Goal: Information Seeking & Learning: Learn about a topic

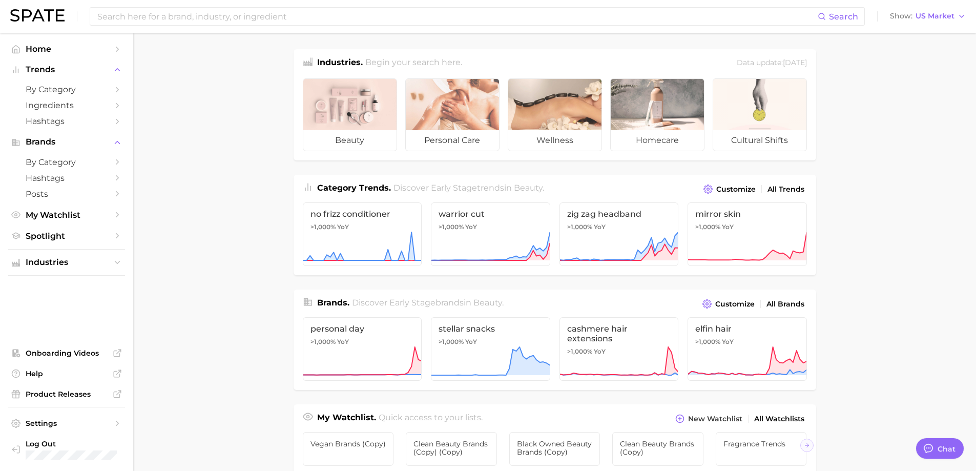
type textarea "x"
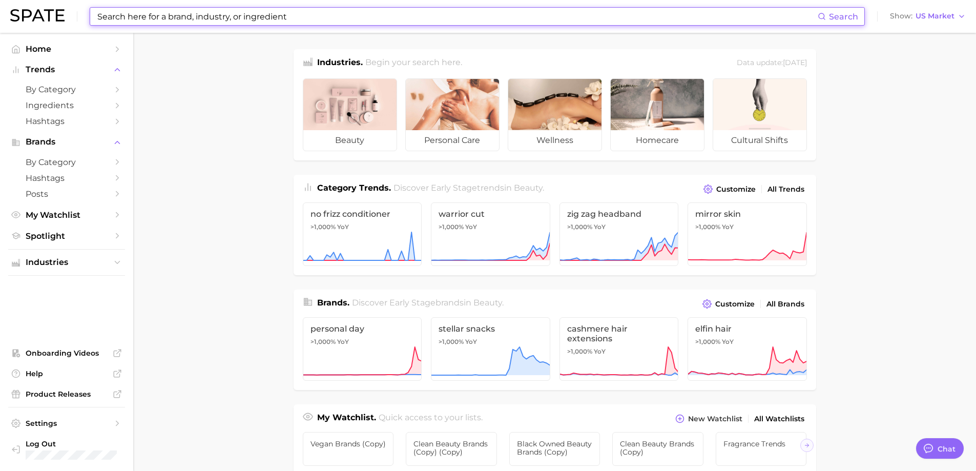
click at [251, 23] on input at bounding box center [456, 16] width 721 height 17
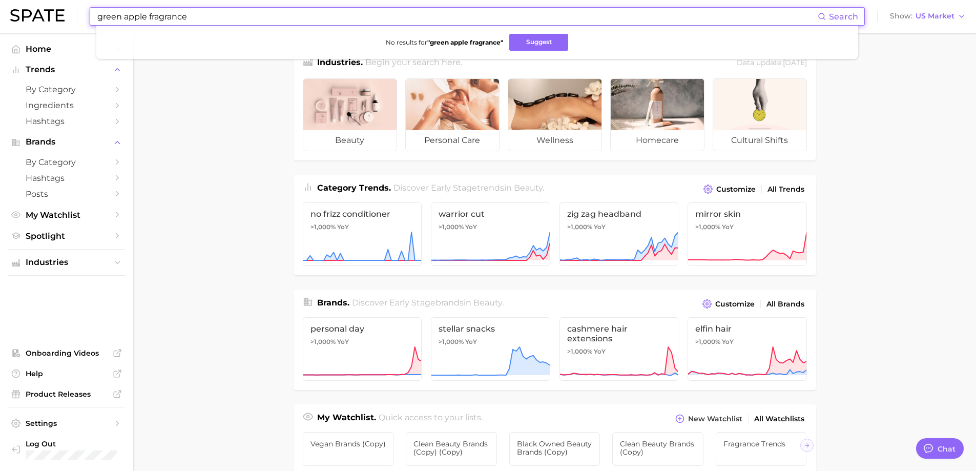
drag, startPoint x: 122, startPoint y: 19, endPoint x: 15, endPoint y: 27, distance: 107.3
click at [15, 27] on div "green apple fragrance Search No results for " green apple fragrance " Suggest S…" at bounding box center [487, 16] width 955 height 33
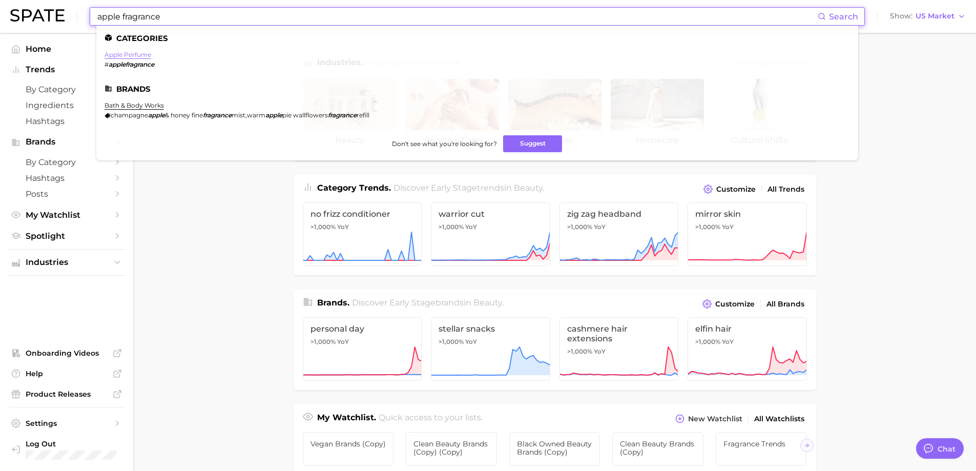
type input "apple fragrance"
click at [121, 55] on link "apple perfume" at bounding box center [127, 55] width 47 height 8
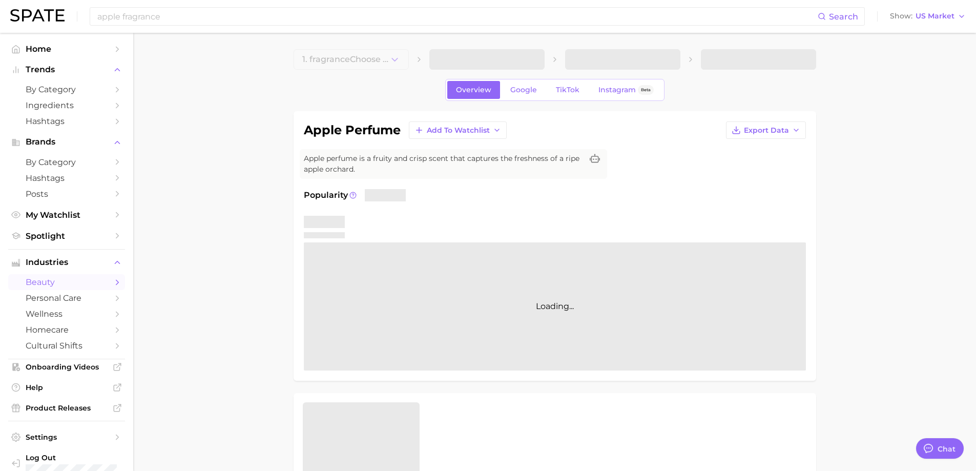
type textarea "x"
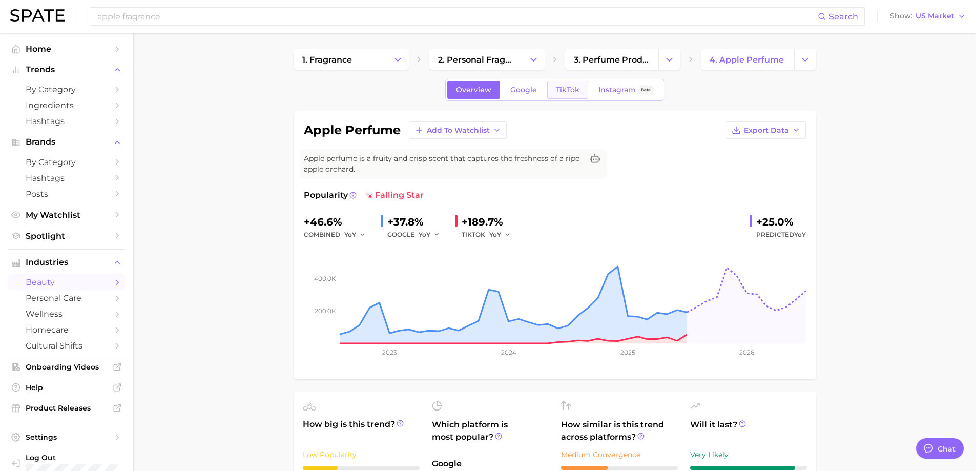
click at [568, 89] on span "TikTok" at bounding box center [568, 90] width 24 height 9
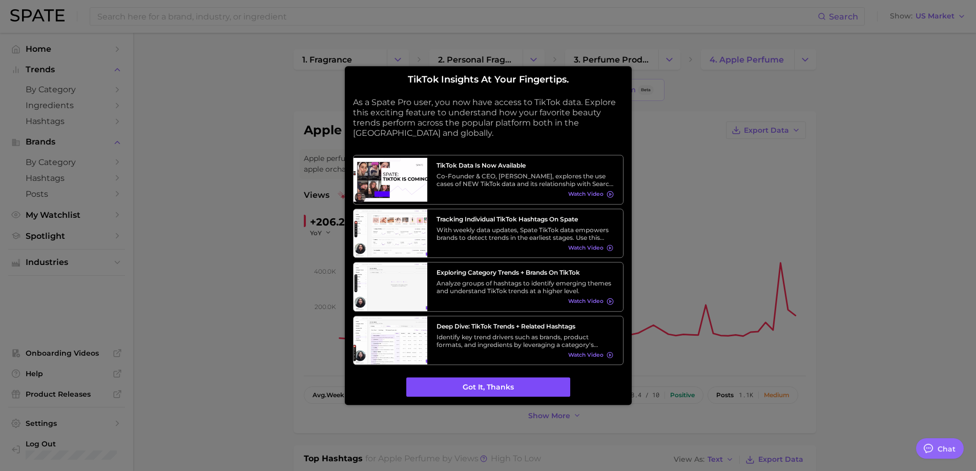
click at [468, 390] on button "Got it, thanks" at bounding box center [488, 386] width 164 height 19
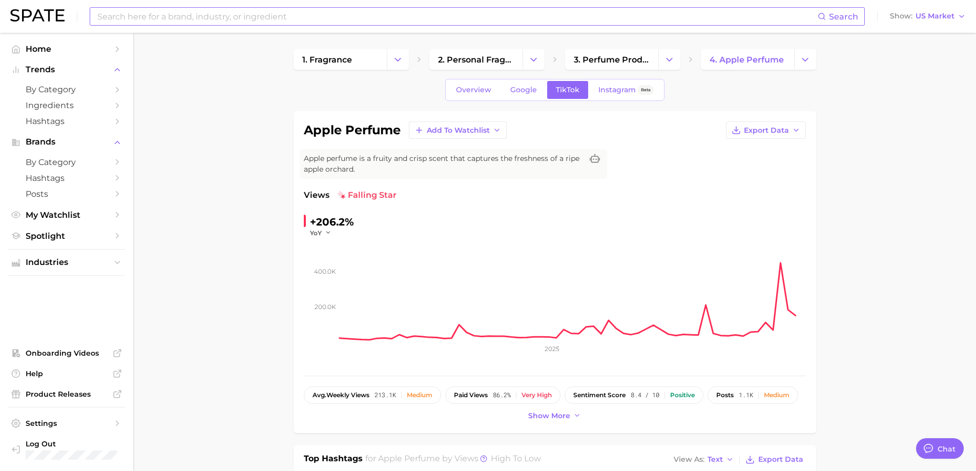
click at [245, 24] on input at bounding box center [456, 16] width 721 height 17
type input "pumpkin fragrance"
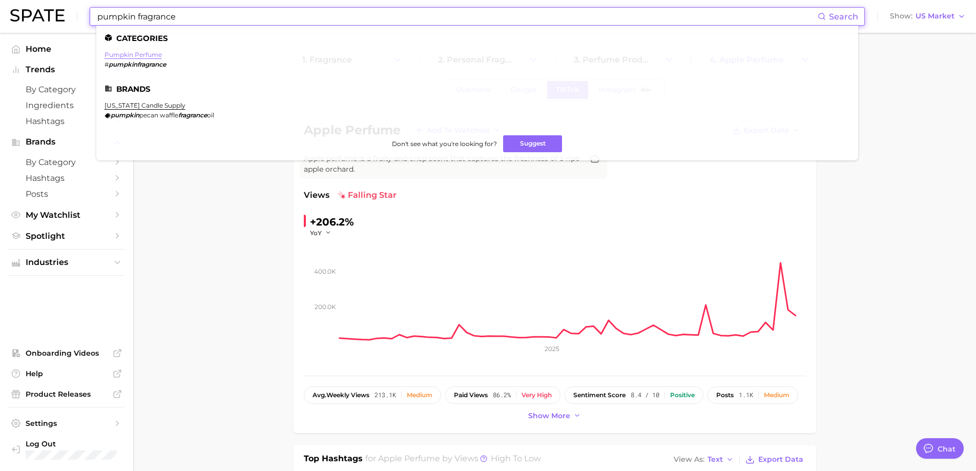
click at [150, 54] on link "pumpkin perfume" at bounding box center [132, 55] width 57 height 8
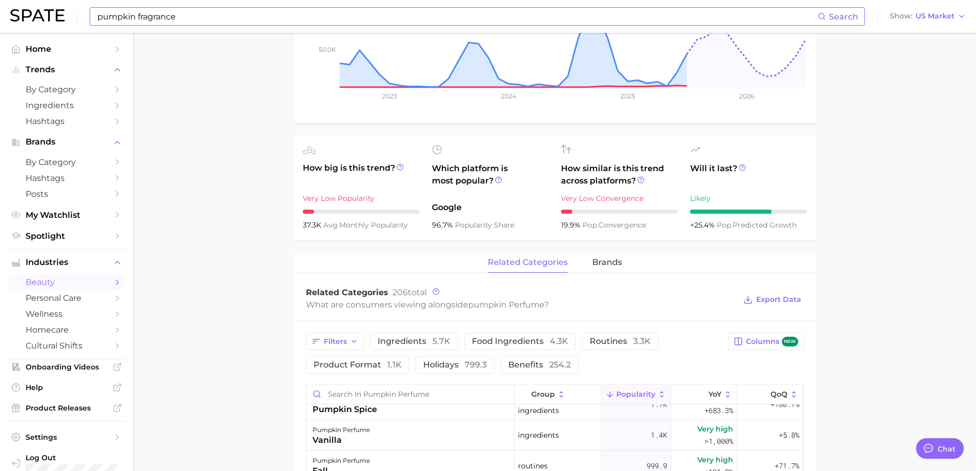
scroll to position [154, 0]
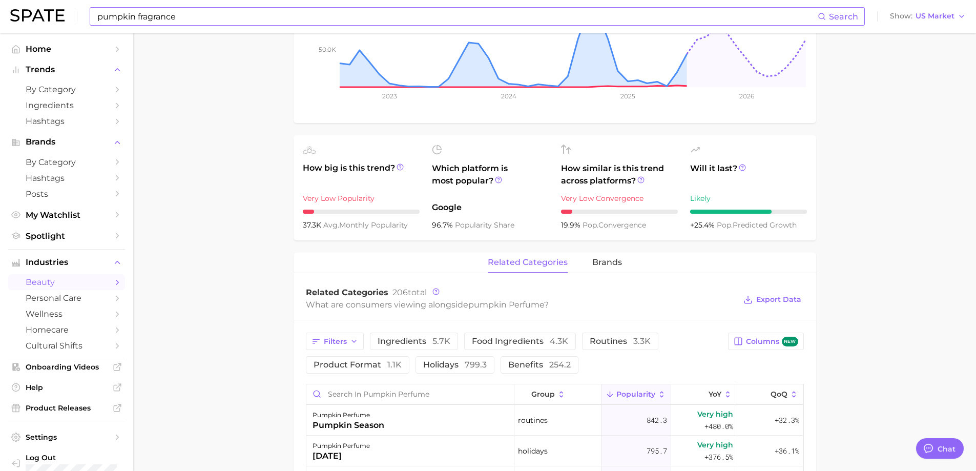
click at [841, 341] on main "1. fragrance 2. personal fragrance 3. perfume products 4. pumpkin perfume Overv…" at bounding box center [554, 347] width 843 height 1141
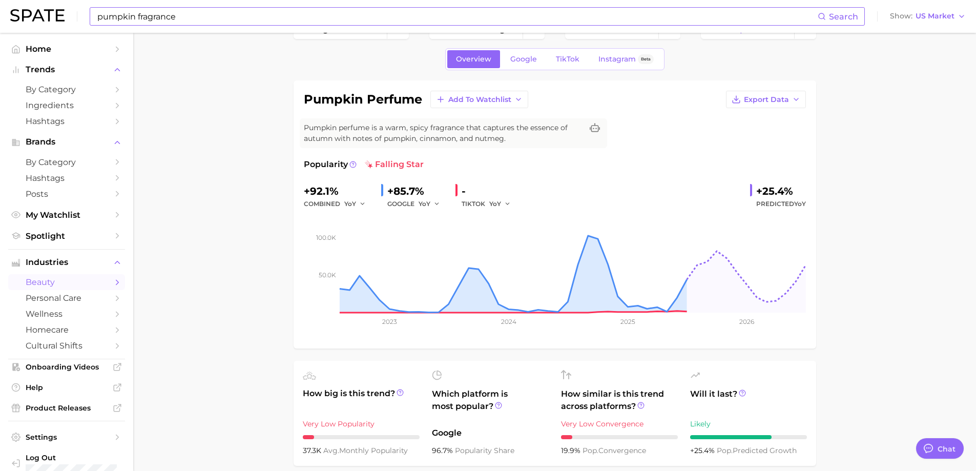
scroll to position [0, 0]
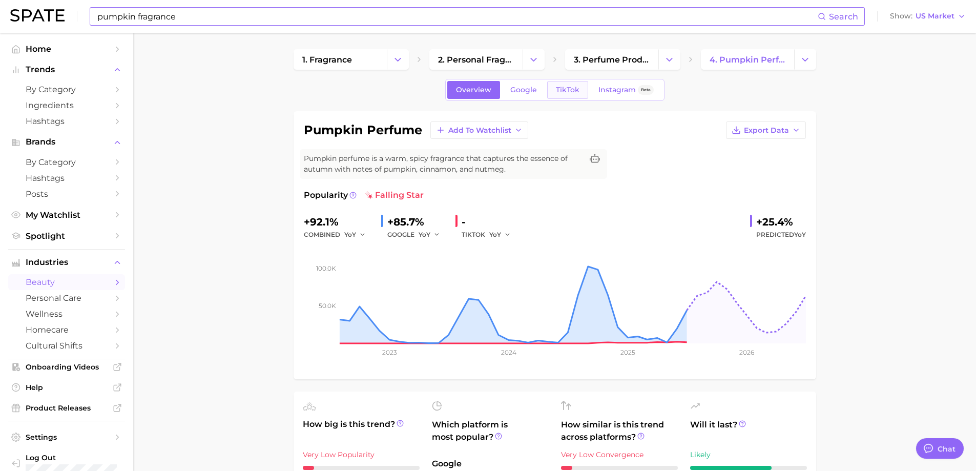
click at [570, 90] on span "TikTok" at bounding box center [568, 90] width 24 height 9
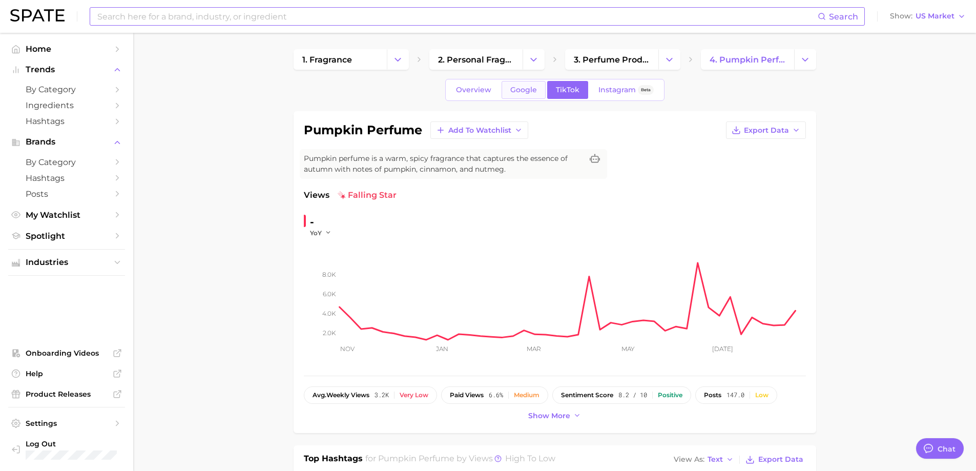
click at [522, 90] on span "Google" at bounding box center [523, 90] width 27 height 9
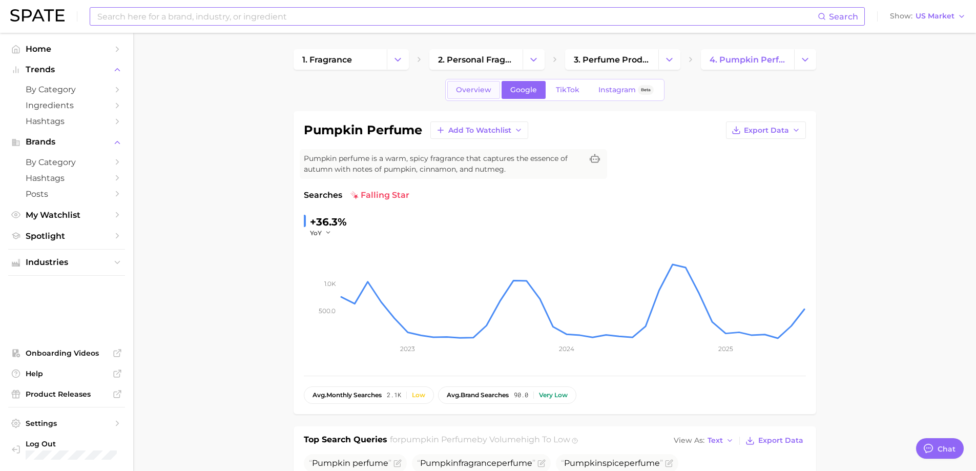
click at [464, 94] on span "Overview" at bounding box center [473, 90] width 35 height 9
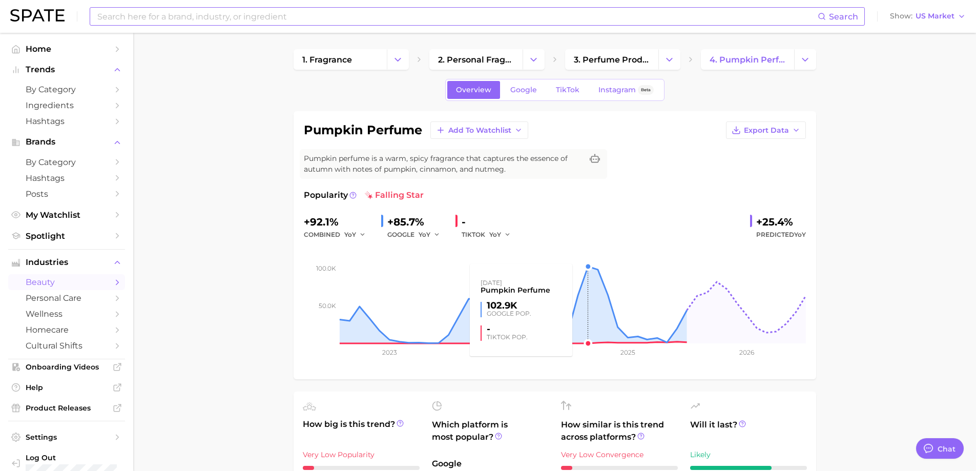
click at [586, 279] on rect at bounding box center [555, 292] width 502 height 102
click at [585, 273] on rect at bounding box center [555, 292] width 502 height 102
click at [587, 266] on rect at bounding box center [555, 292] width 502 height 102
click at [572, 87] on span "TikTok" at bounding box center [568, 90] width 24 height 9
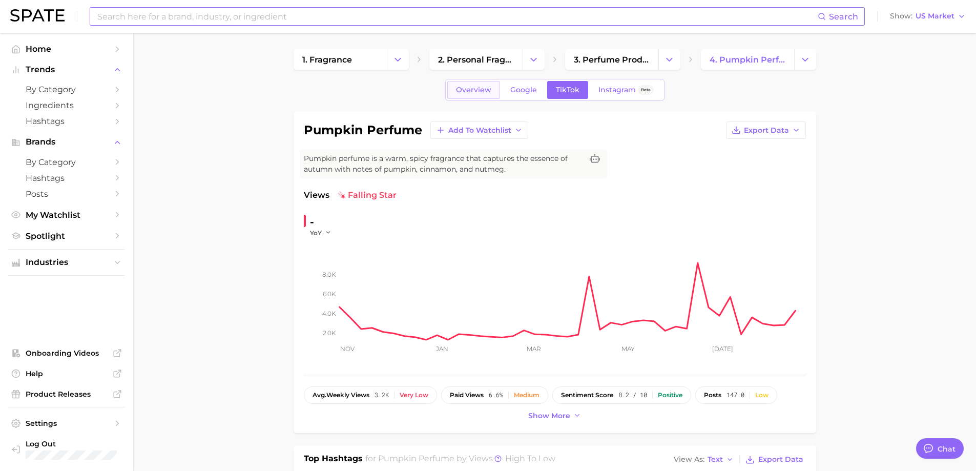
click at [471, 85] on link "Overview" at bounding box center [473, 90] width 53 height 18
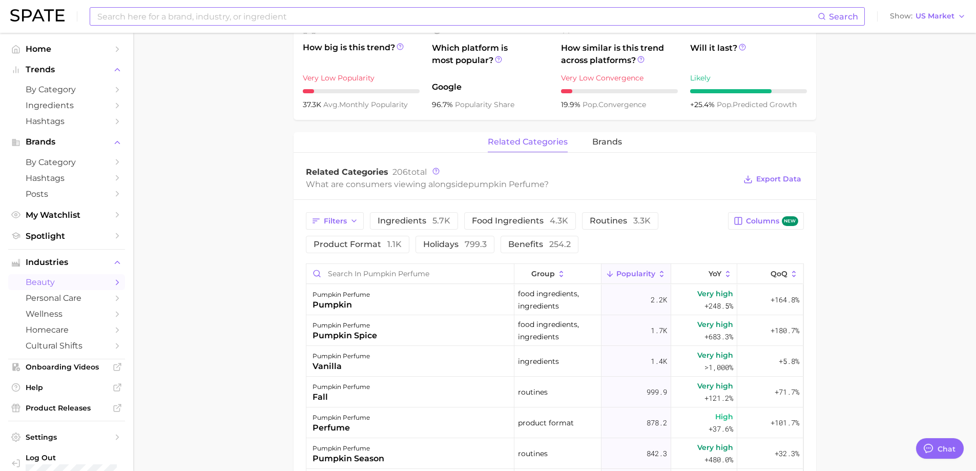
scroll to position [412, 0]
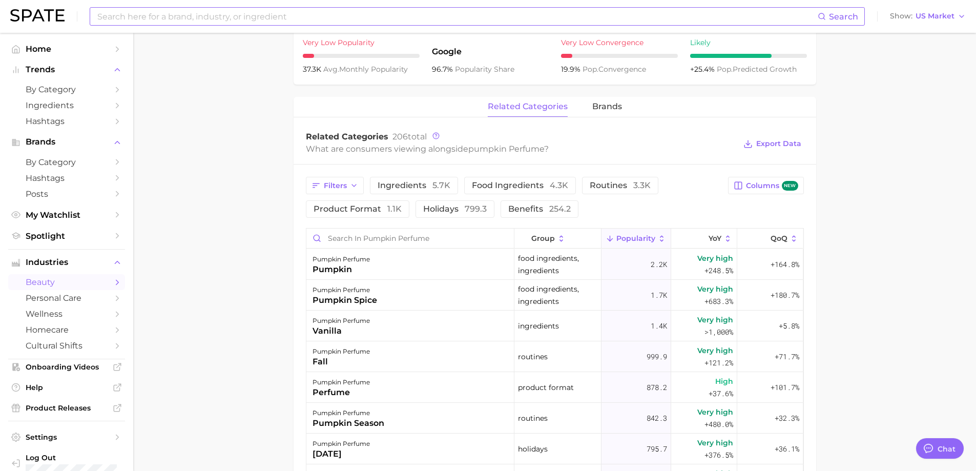
click at [225, 287] on main "1. fragrance 2. personal fragrance 3. perfume products 4. pumpkin perfume Overv…" at bounding box center [554, 191] width 843 height 1141
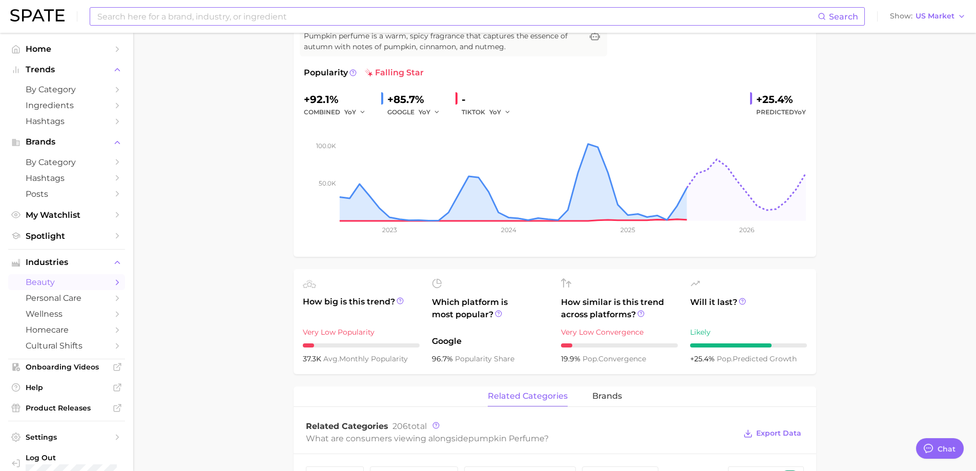
scroll to position [104, 0]
